Goal: Find specific page/section: Find specific page/section

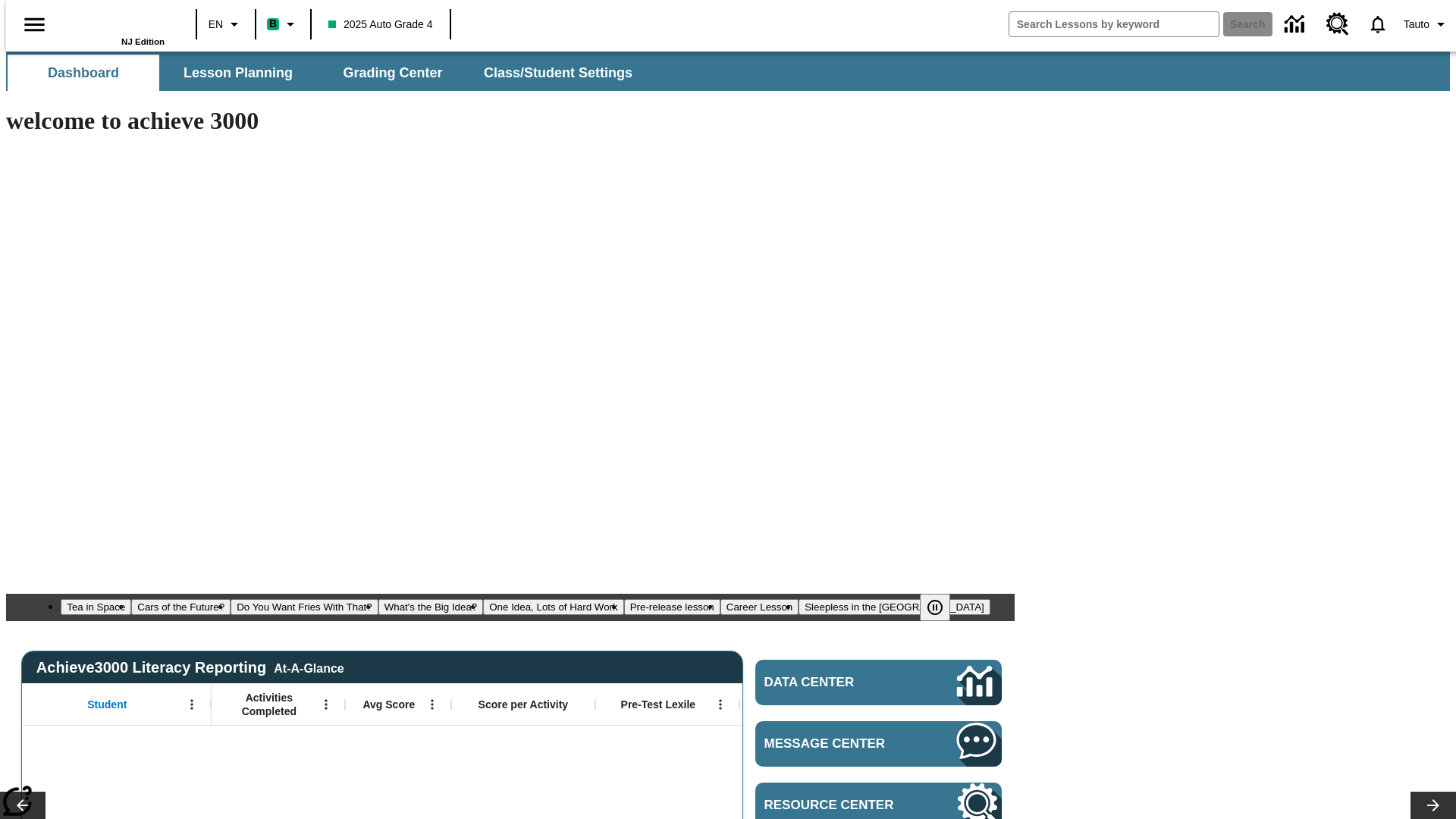
type input "-1"
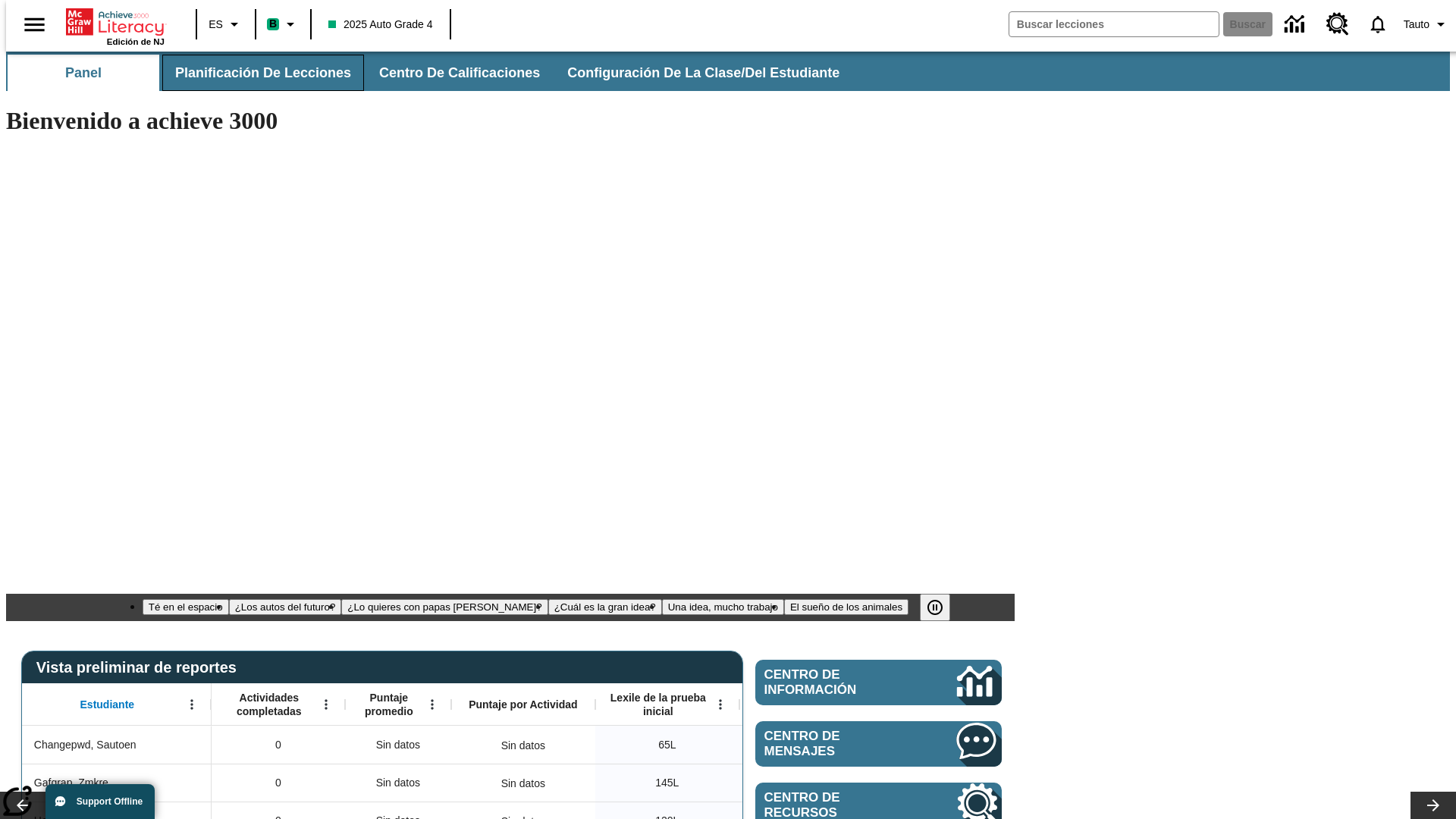
click at [254, 73] on span "Planificación de lecciones" at bounding box center [263, 73] width 176 height 18
